Goal: Information Seeking & Learning: Find specific fact

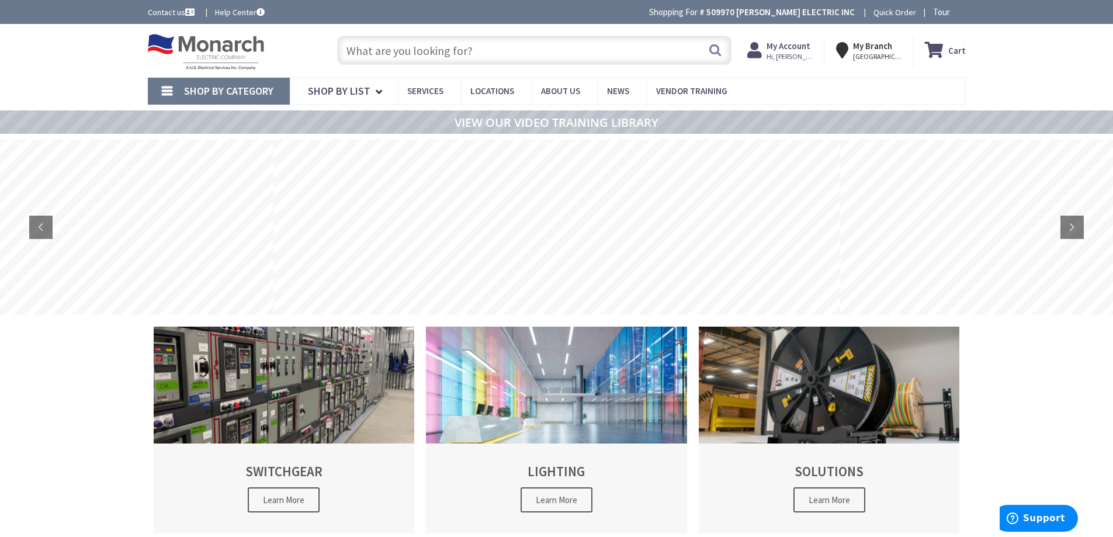
click at [411, 51] on input "text" at bounding box center [534, 50] width 395 height 29
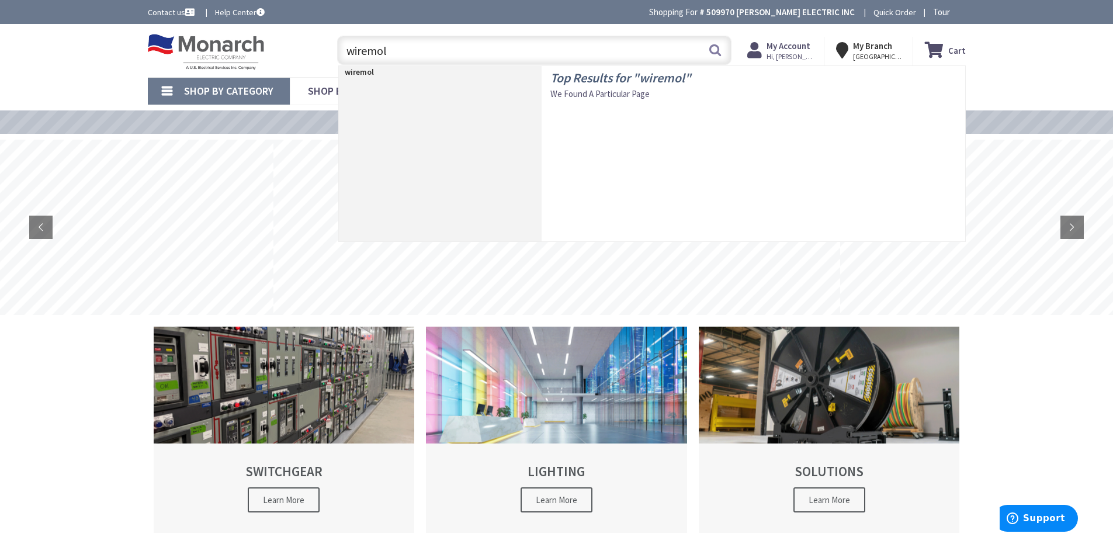
type input "wiremold"
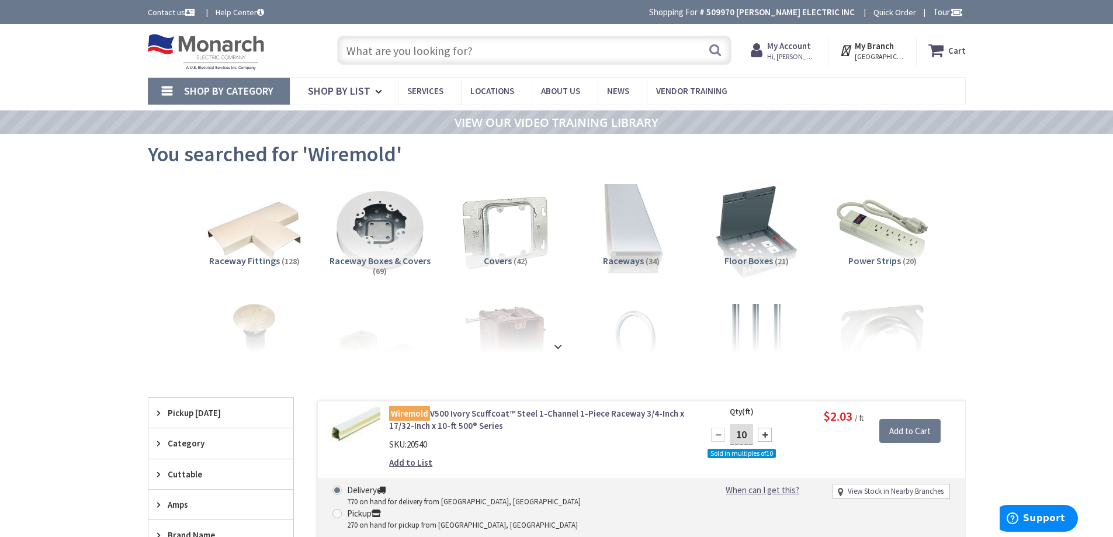
click at [497, 53] on input "text" at bounding box center [534, 50] width 395 height 29
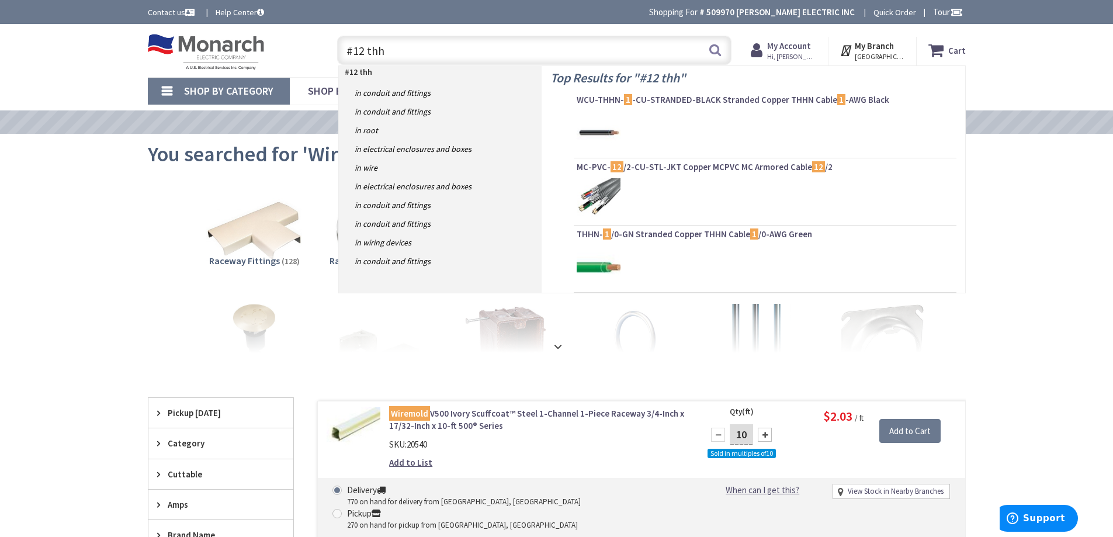
type input "#12 thhn"
